Goal: Task Accomplishment & Management: Complete application form

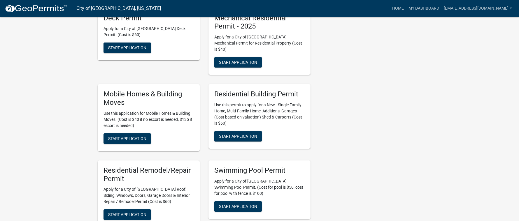
scroll to position [379, 0]
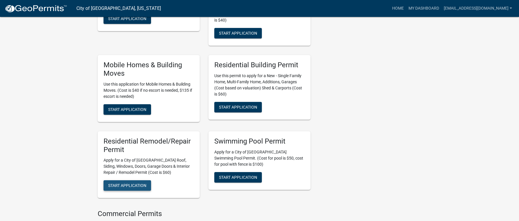
click at [134, 184] on span "Start Application" at bounding box center [127, 186] width 38 height 5
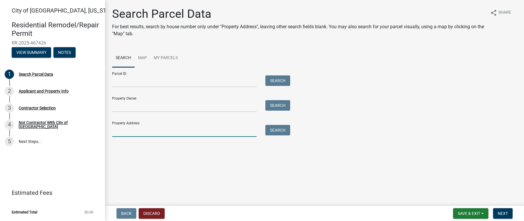
click at [123, 129] on input "Property Address:" at bounding box center [184, 131] width 144 height 12
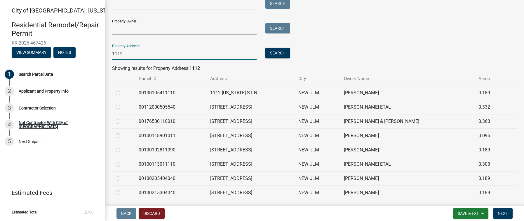
scroll to position [88, 0]
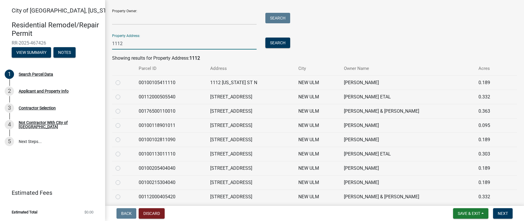
type input "1112"
click at [123, 179] on label at bounding box center [123, 179] width 0 height 0
click at [123, 183] on input "radio" at bounding box center [125, 181] width 4 height 4
radio input "true"
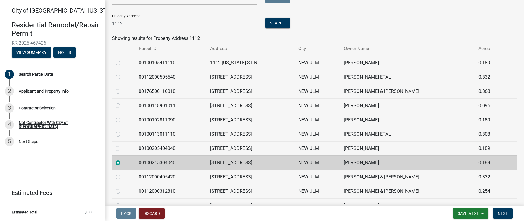
scroll to position [117, 0]
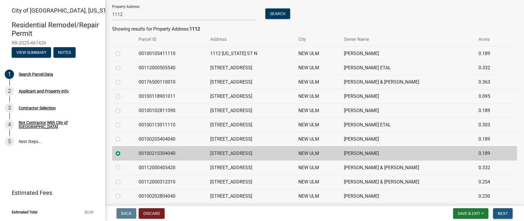
click at [509, 211] on button "Next" at bounding box center [503, 214] width 20 height 11
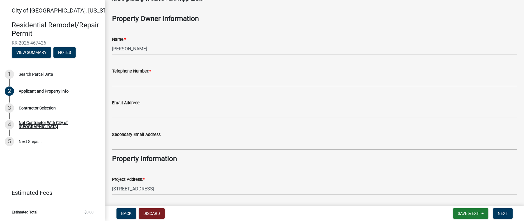
scroll to position [58, 0]
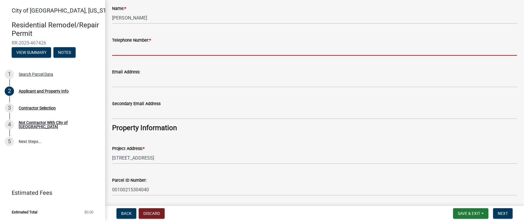
click at [122, 50] on input "Telephone Number: *" at bounding box center [314, 50] width 405 height 12
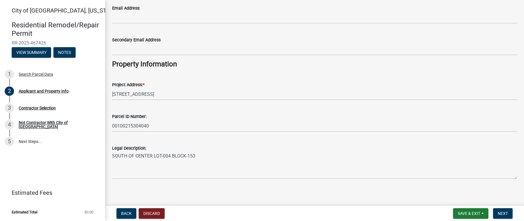
scroll to position [125, 0]
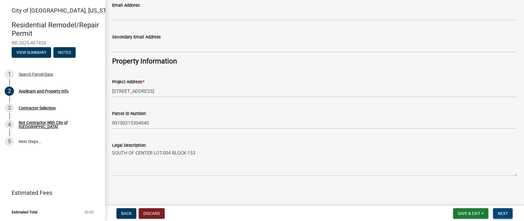
type input "5072174440"
click at [507, 212] on span "Next" at bounding box center [503, 214] width 10 height 5
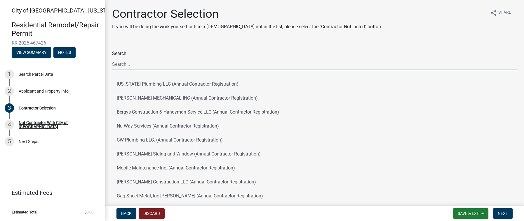
click at [116, 63] on input "Search" at bounding box center [314, 64] width 405 height 12
type input "mad city"
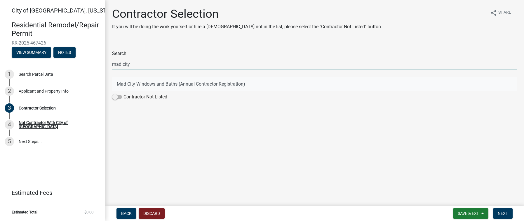
click at [132, 88] on button "Mad City Windows and Baths (Annual Contractor Registration)" at bounding box center [314, 84] width 405 height 14
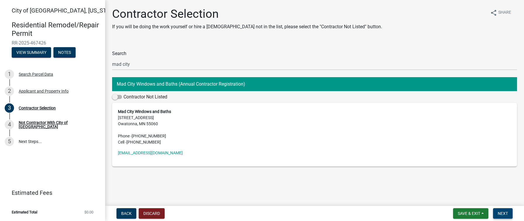
click at [503, 218] on button "Next" at bounding box center [503, 214] width 20 height 11
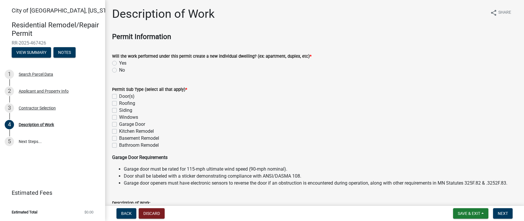
click at [119, 71] on label "No" at bounding box center [122, 70] width 6 height 7
click at [119, 71] on input "No" at bounding box center [121, 69] width 4 height 4
radio input "true"
click at [119, 146] on label "Bathroom Remodel" at bounding box center [139, 145] width 40 height 7
click at [119, 146] on input "Bathroom Remodel" at bounding box center [121, 144] width 4 height 4
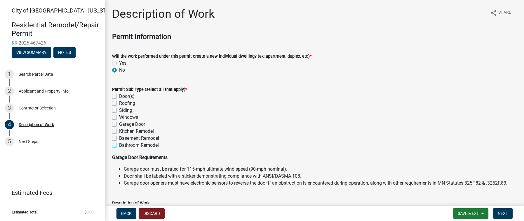
checkbox input "true"
checkbox input "false"
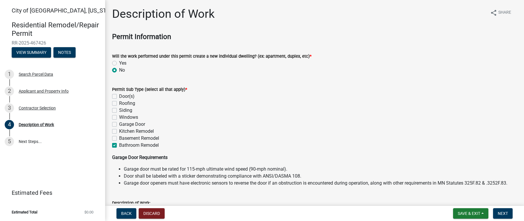
checkbox input "false"
checkbox input "true"
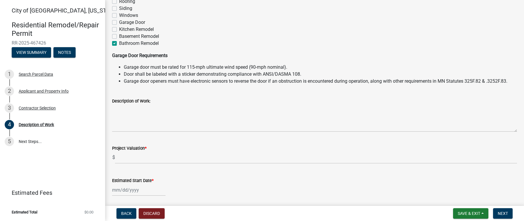
scroll to position [117, 0]
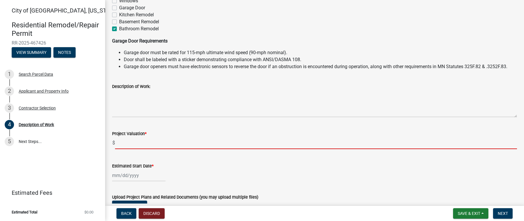
click at [130, 141] on input "text" at bounding box center [316, 143] width 402 height 12
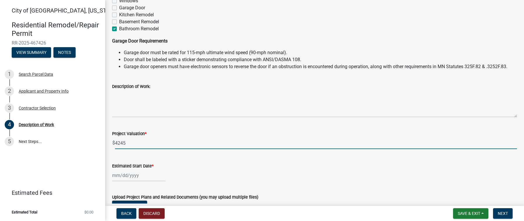
type input "4245"
click at [114, 176] on div at bounding box center [138, 176] width 53 height 12
select select "8"
select select "2025"
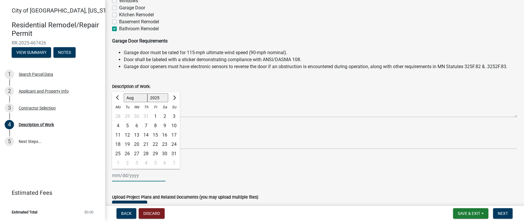
click at [114, 176] on input "Estimated Start Date *" at bounding box center [138, 176] width 53 height 12
click at [226, 170] on div "[PERSON_NAME] Feb Mar Apr [PERSON_NAME][DATE] Oct Nov [DATE] 1526 1527 1528 152…" at bounding box center [314, 176] width 405 height 12
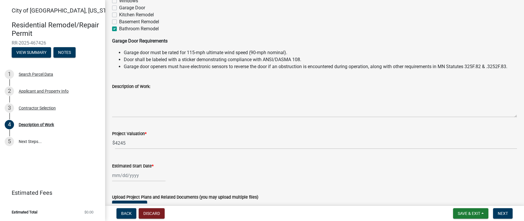
click at [108, 173] on div "Estimated Start Date *" at bounding box center [314, 168] width 413 height 27
click at [115, 178] on div at bounding box center [138, 176] width 53 height 12
select select "8"
select select "2025"
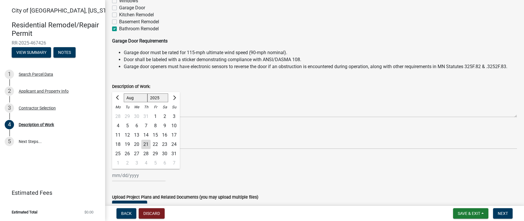
click at [129, 153] on div "26" at bounding box center [127, 153] width 9 height 9
type input "[DATE]"
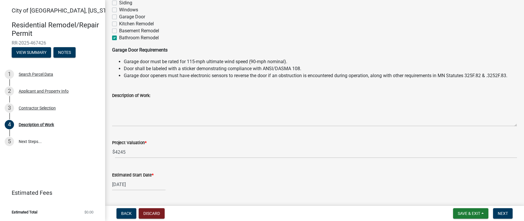
scroll to position [107, 0]
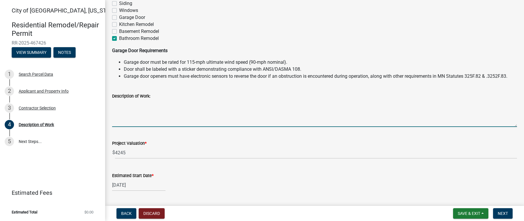
click at [137, 117] on textarea "Description of Work:" at bounding box center [314, 113] width 405 height 27
click at [269, 111] on textarea "Description of Work:" at bounding box center [314, 113] width 405 height 27
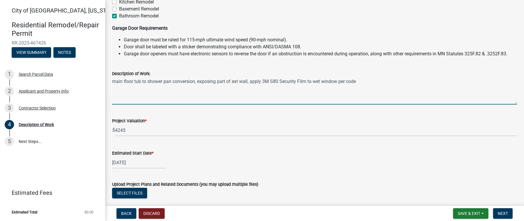
scroll to position [165, 0]
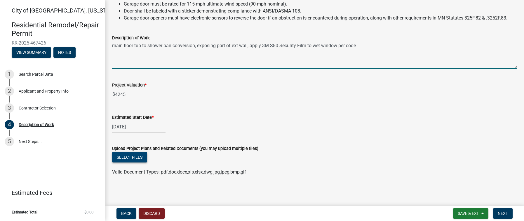
type textarea "main floor tub to shower pan conversion, exposing part of ext wall, apply 3M S8…"
click at [132, 155] on button "Select files" at bounding box center [129, 157] width 35 height 11
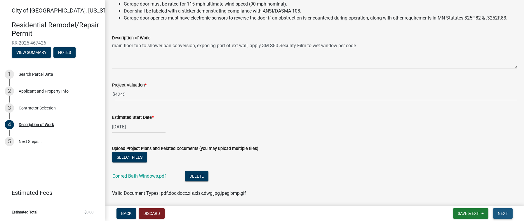
click at [507, 215] on span "Next" at bounding box center [503, 214] width 10 height 5
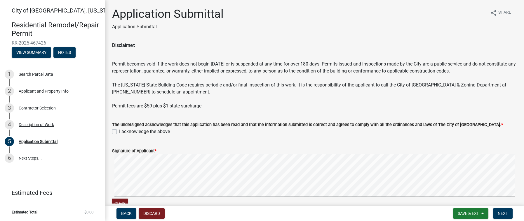
click at [119, 132] on label "I acknowledge the above" at bounding box center [144, 131] width 51 height 7
click at [119, 132] on input "I acknowledge the above" at bounding box center [121, 130] width 4 height 4
checkbox input "true"
click at [501, 212] on span "Next" at bounding box center [503, 214] width 10 height 5
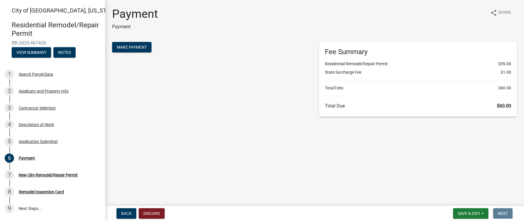
drag, startPoint x: 49, startPoint y: 42, endPoint x: 11, endPoint y: 43, distance: 38.3
click at [11, 43] on div "Residential Remodel/Repair Permit RR-2025-467426 View Summary Notes" at bounding box center [53, 37] width 96 height 43
copy span "RR-2025-467426"
click at [135, 47] on span "Make Payment" at bounding box center [132, 47] width 30 height 5
